Goal: Navigation & Orientation: Find specific page/section

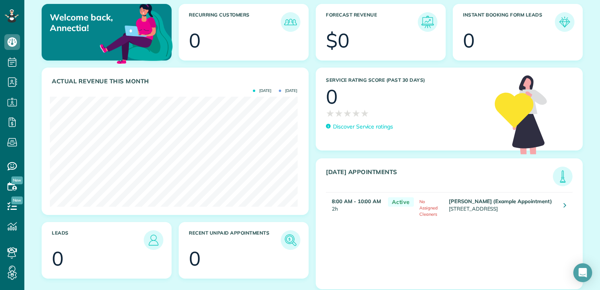
scroll to position [75, 0]
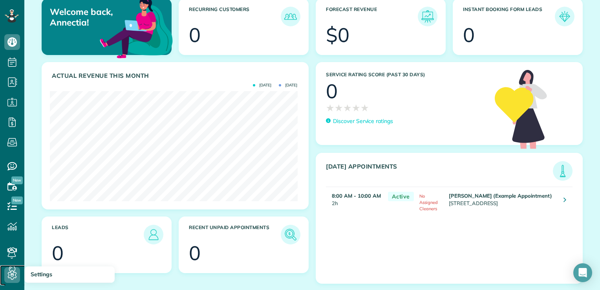
click at [12, 273] on use at bounding box center [12, 274] width 9 height 9
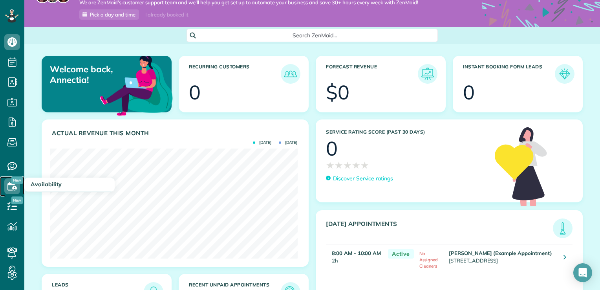
click at [9, 188] on icon at bounding box center [12, 186] width 16 height 16
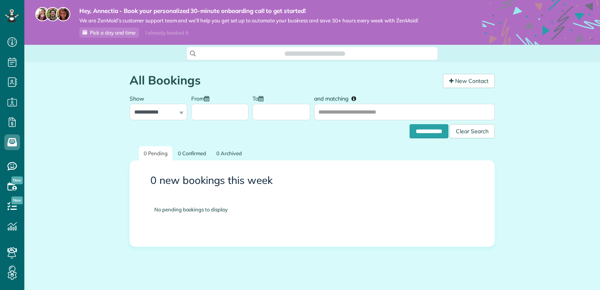
scroll to position [4, 4]
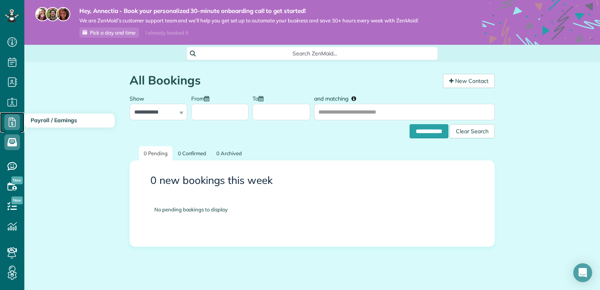
click at [8, 125] on icon at bounding box center [12, 122] width 16 height 16
click at [14, 122] on icon at bounding box center [12, 122] width 16 height 16
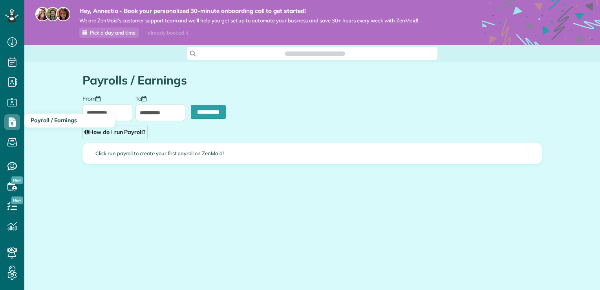
scroll to position [4, 4]
type input "**********"
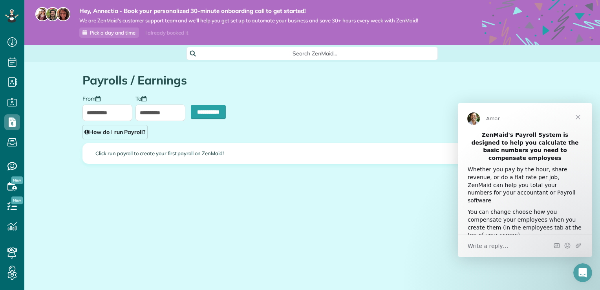
scroll to position [0, 0]
click at [12, 272] on icon at bounding box center [12, 275] width 16 height 16
